Goal: Contribute content

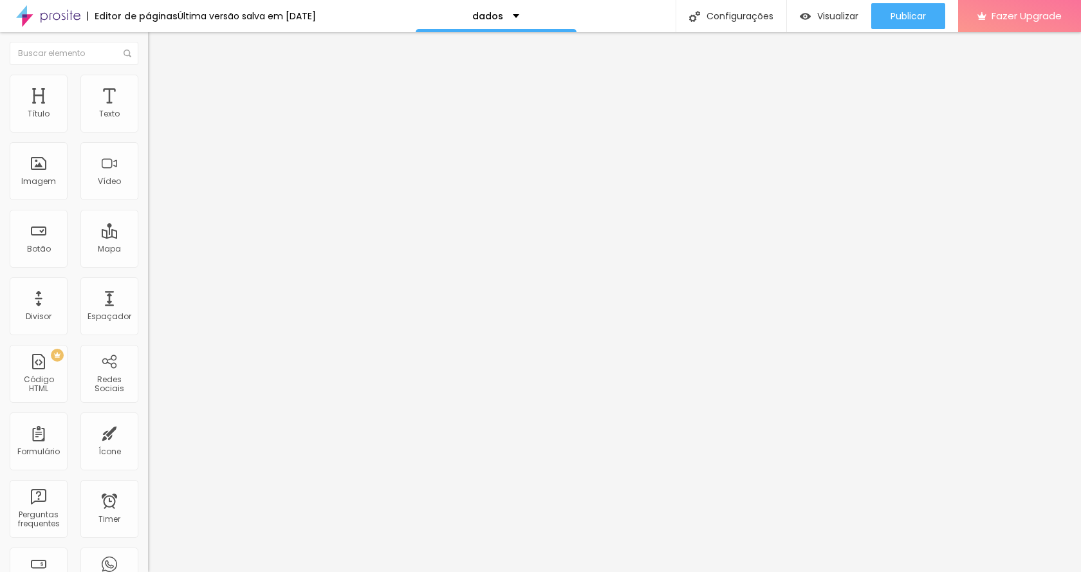
click at [148, 130] on img at bounding box center [152, 134] width 8 height 8
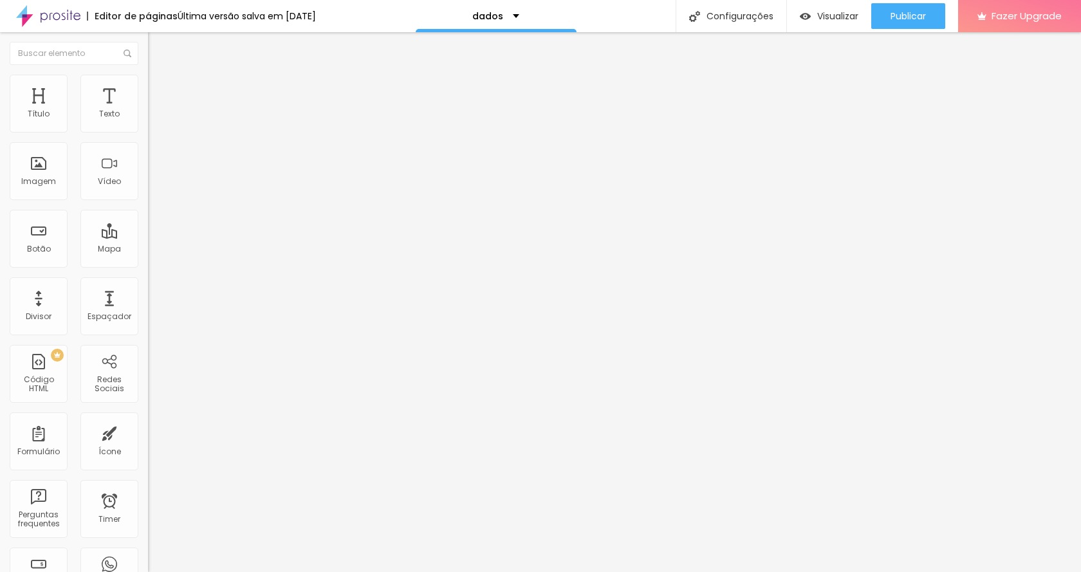
type input "Tem algo especial no seu casamento que gostaria de destacar?"
